Goal: Task Accomplishment & Management: Manage account settings

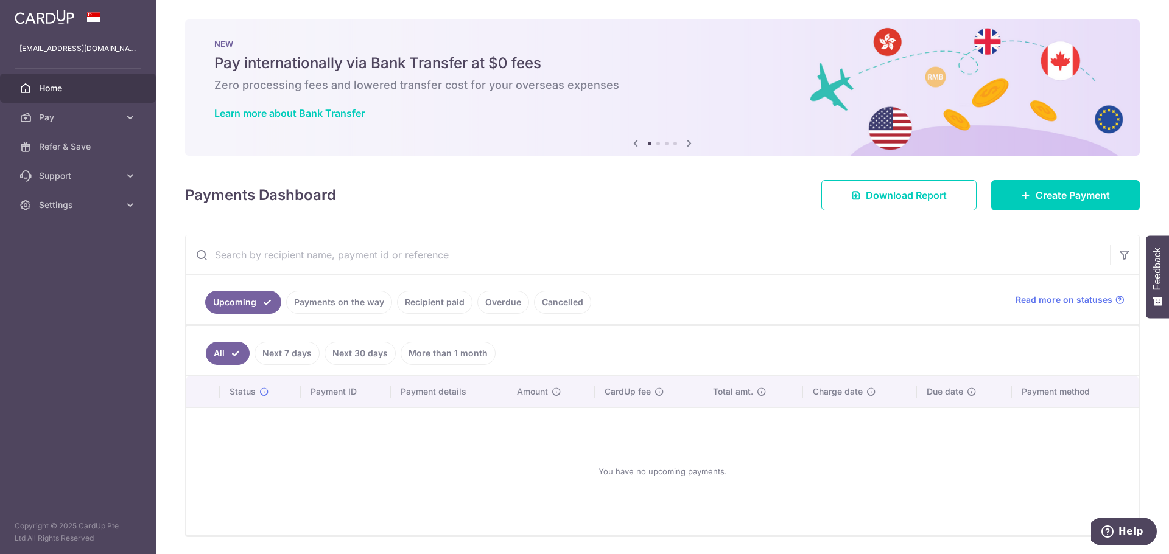
click at [351, 303] on link "Payments on the way" at bounding box center [339, 302] width 106 height 23
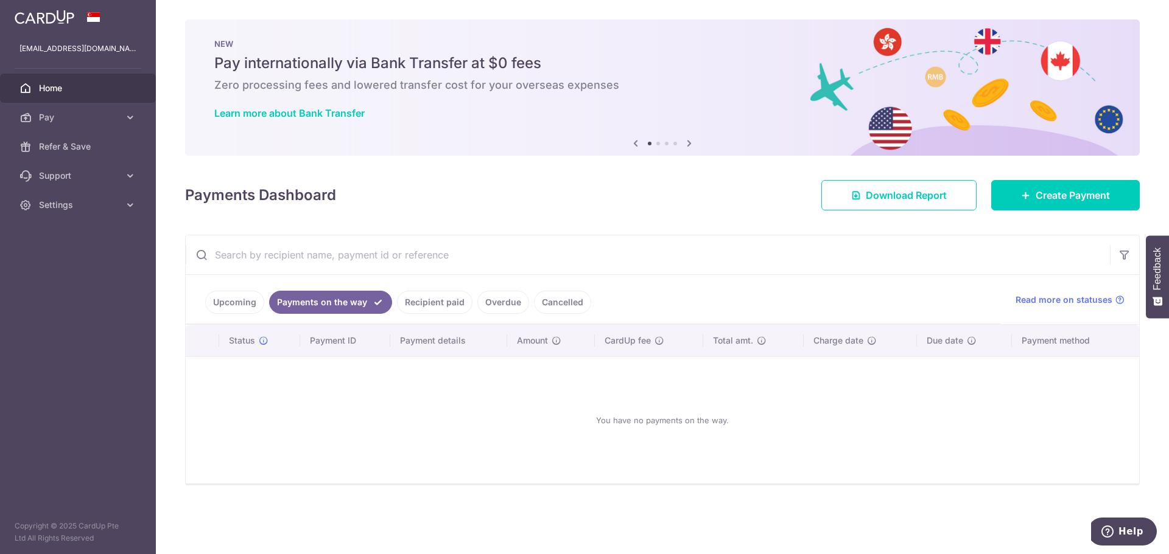
click at [418, 305] on link "Recipient paid" at bounding box center [434, 302] width 75 height 23
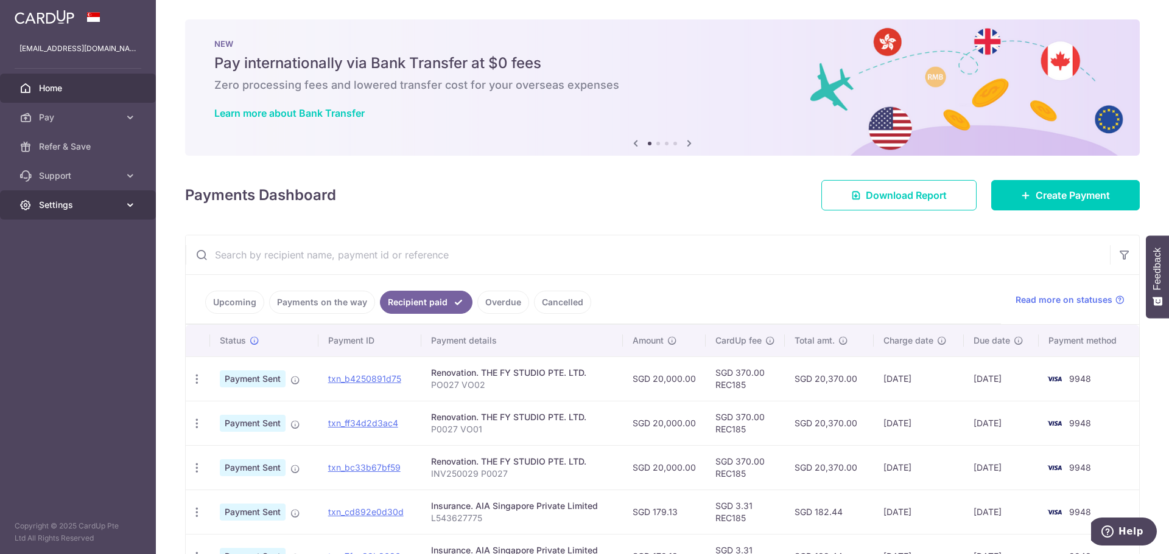
click at [69, 208] on span "Settings" at bounding box center [79, 205] width 80 height 12
click at [54, 258] on span "Logout" at bounding box center [79, 263] width 80 height 12
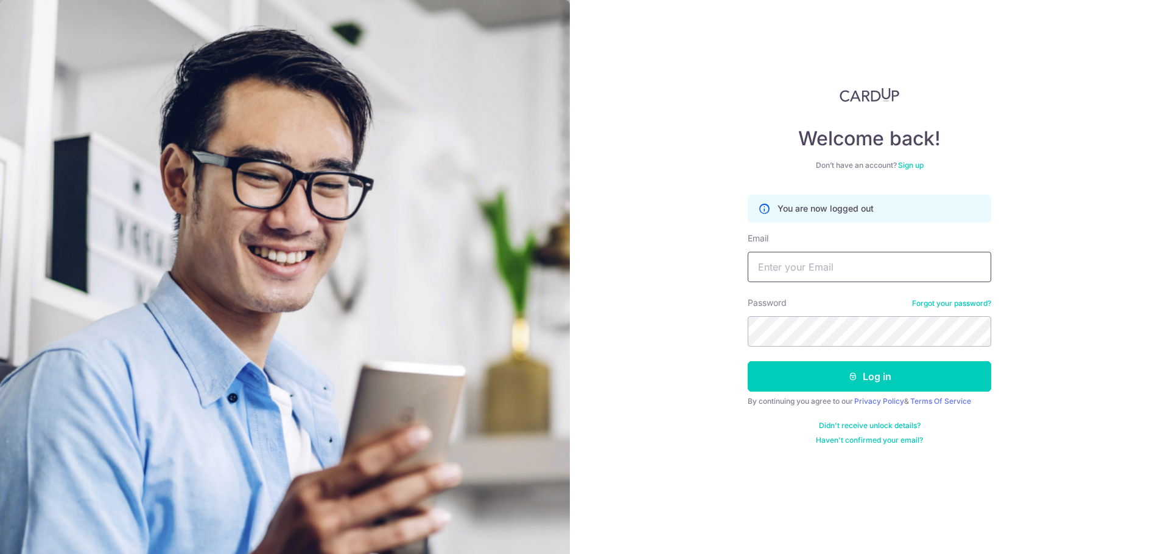
click at [815, 268] on input "Email" at bounding box center [868, 267] width 243 height 30
type input "frances.hke@gmail.com"
click at [747, 362] on button "Log in" at bounding box center [868, 377] width 243 height 30
